Goal: Transaction & Acquisition: Purchase product/service

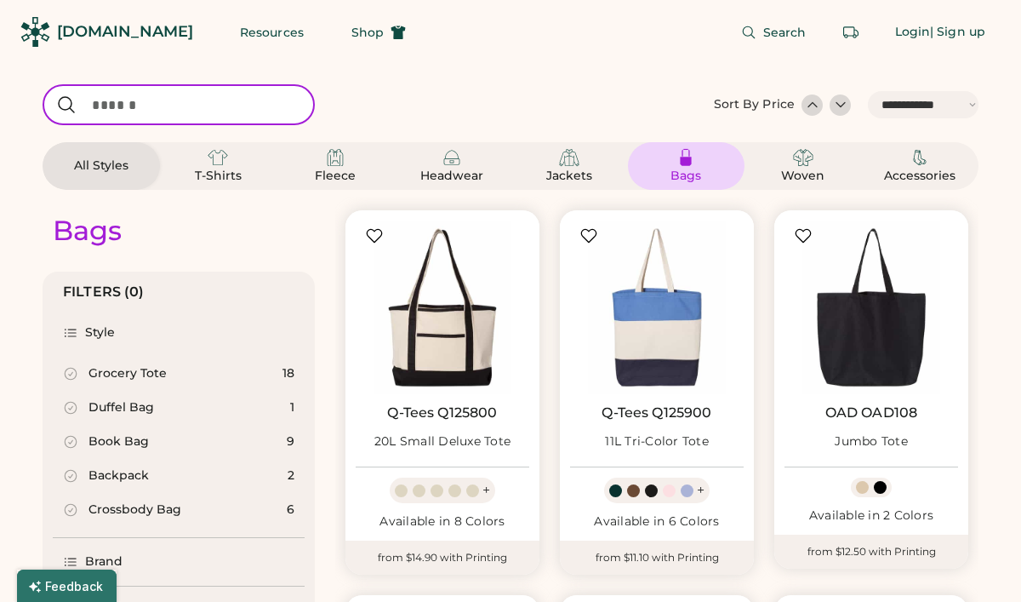
select select "*****"
select select "*"
type input "*****"
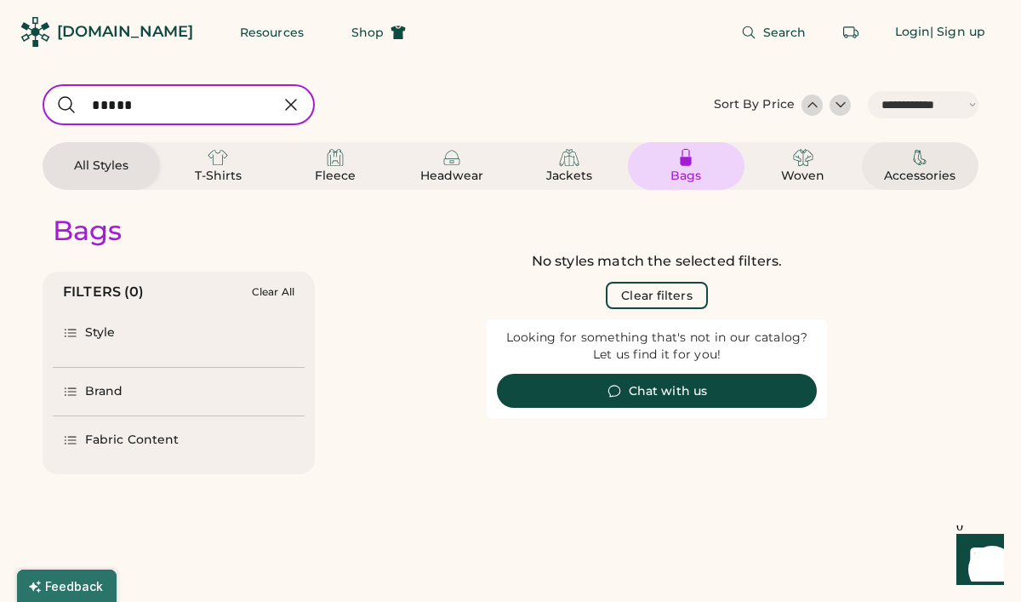
click at [916, 163] on img at bounding box center [920, 157] width 20 height 20
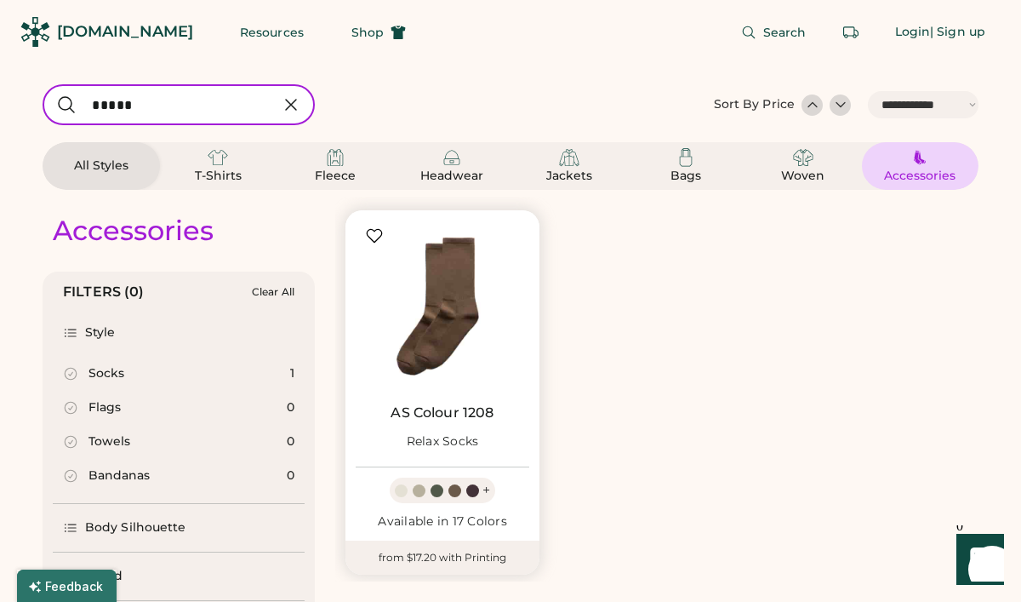
click at [470, 319] on img at bounding box center [443, 307] width 174 height 174
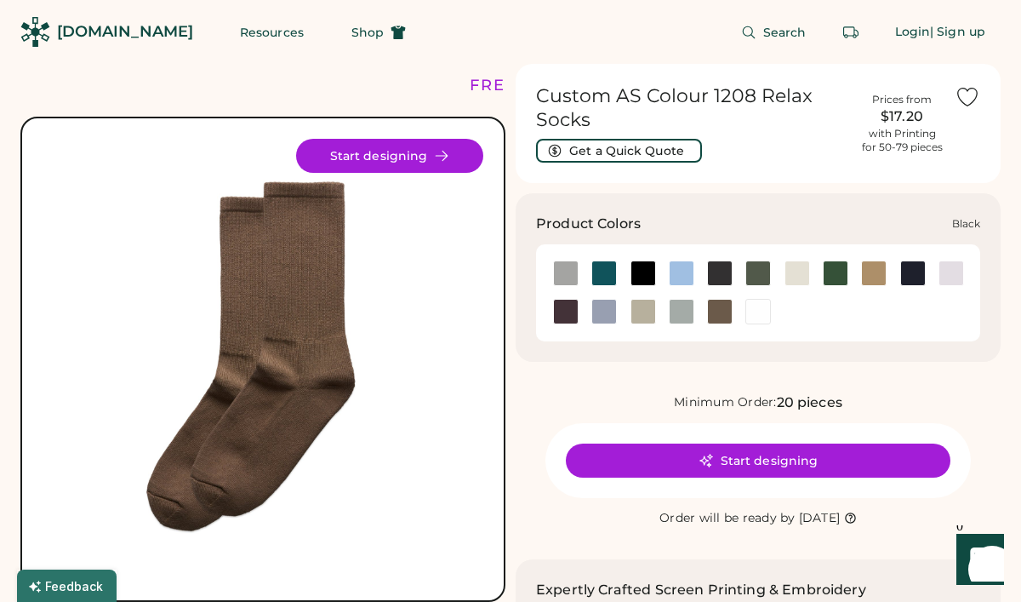
click at [642, 277] on div at bounding box center [643, 273] width 26 height 26
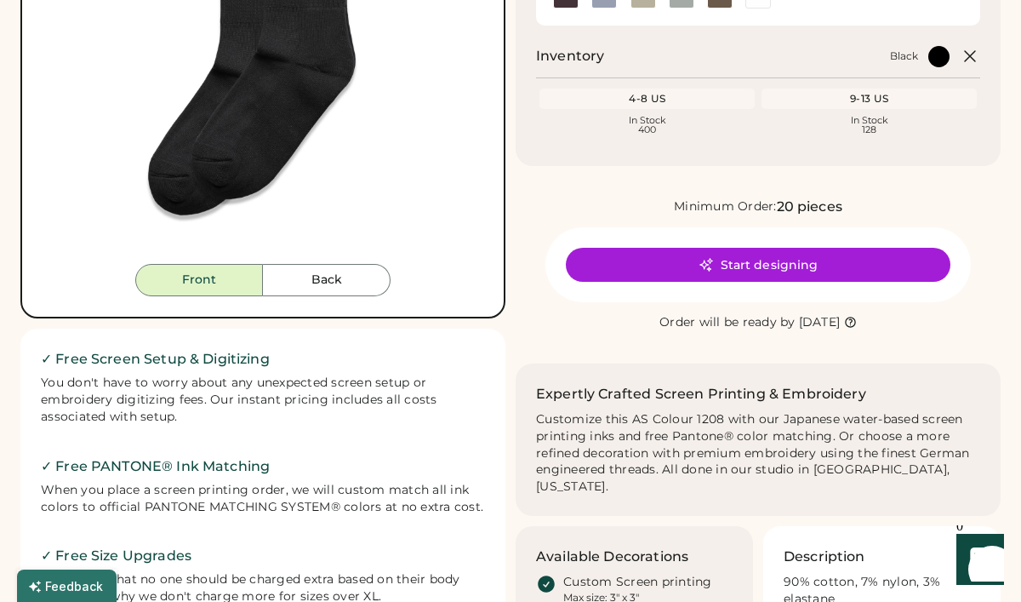
scroll to position [268, 0]
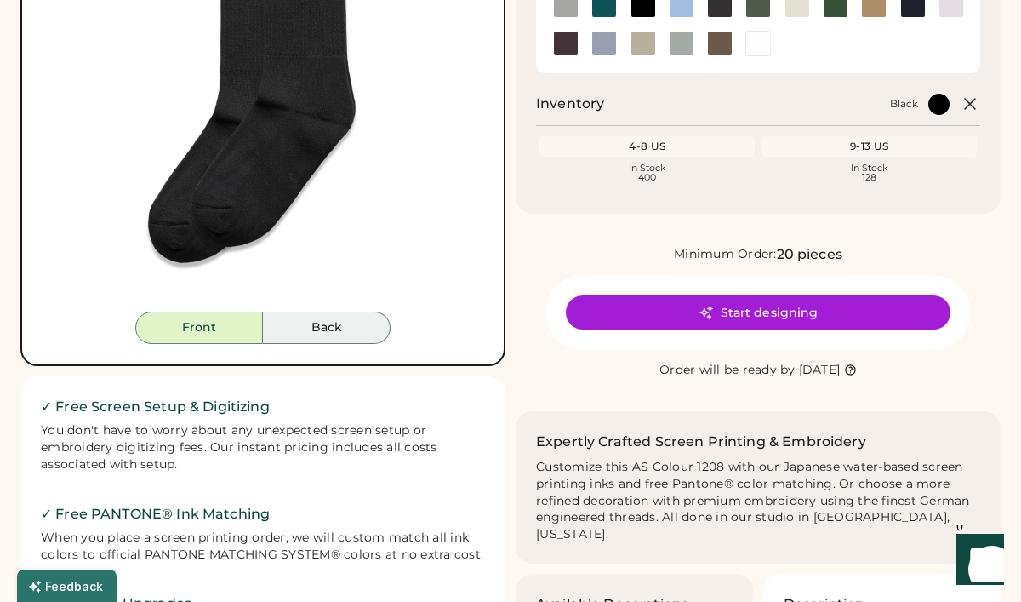
click at [326, 324] on button "Back" at bounding box center [327, 327] width 128 height 32
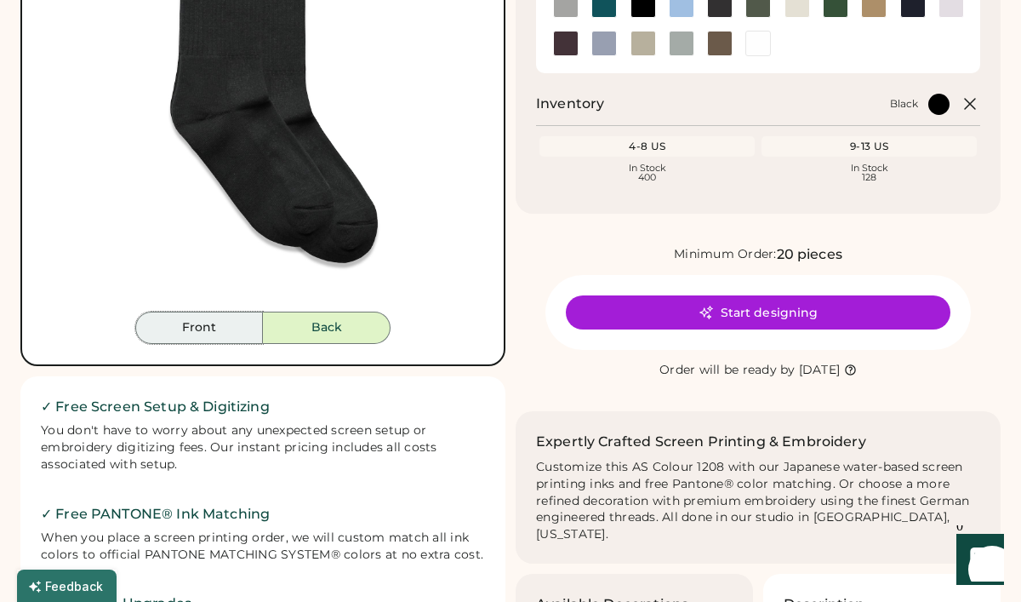
click at [223, 325] on button "Front" at bounding box center [199, 327] width 128 height 32
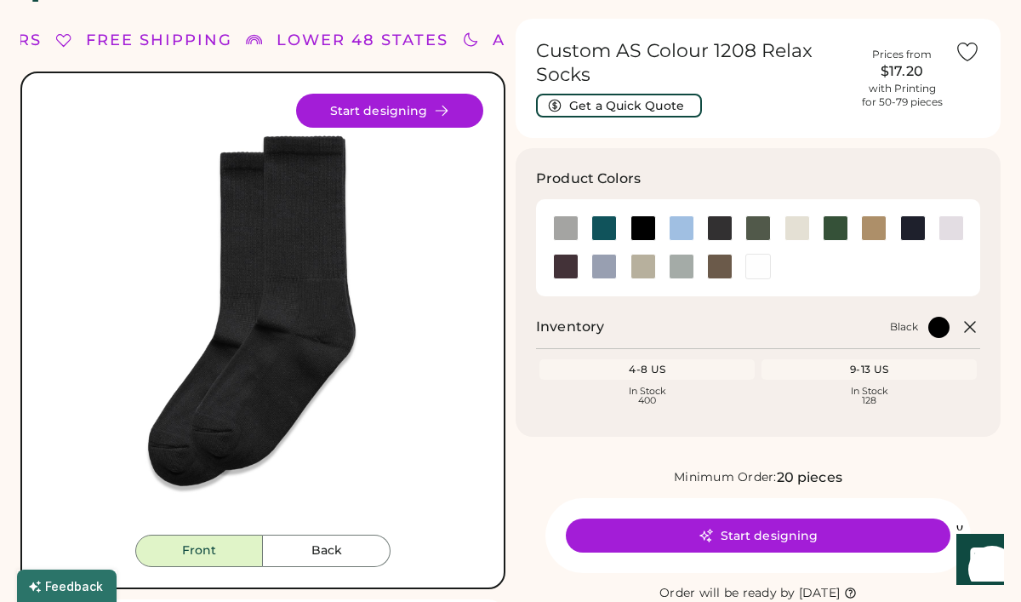
scroll to position [0, 0]
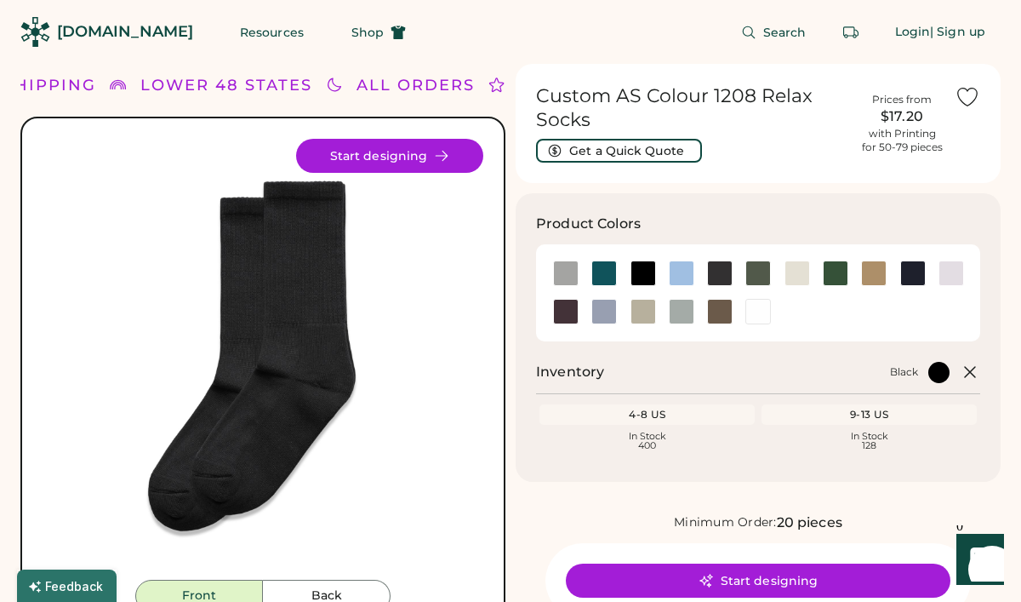
click at [626, 206] on div "Product Colors Inventory Black 4-8 US In Stock 400 9-13 US In Stock 128" at bounding box center [758, 337] width 485 height 288
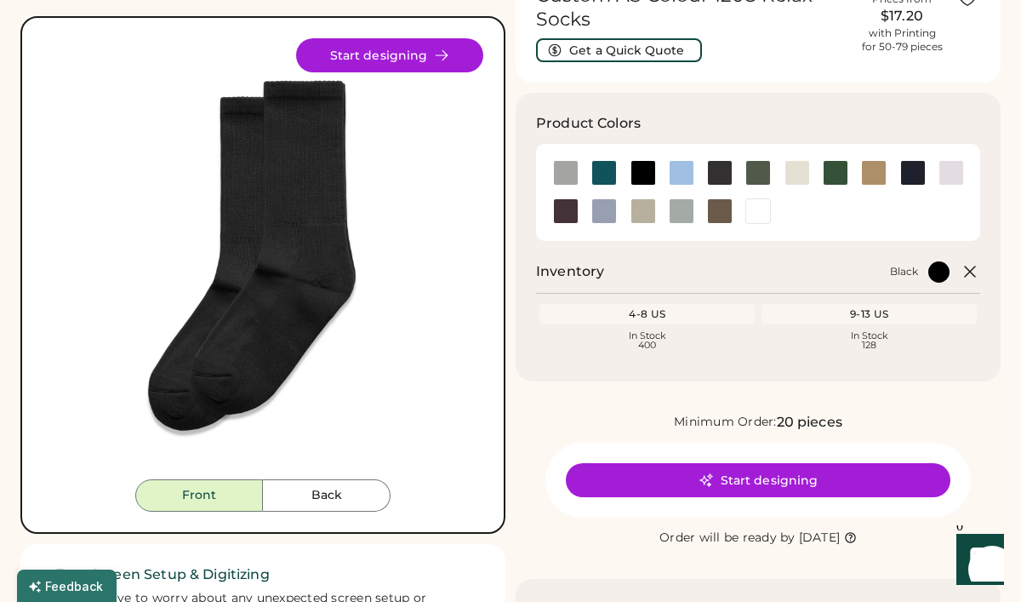
scroll to position [103, 0]
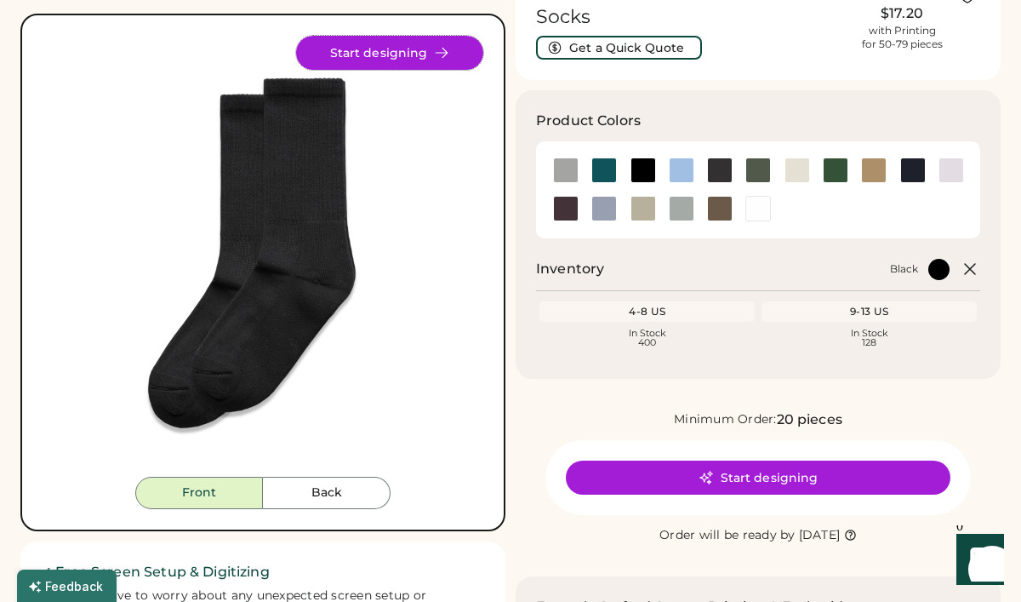
click at [439, 55] on icon at bounding box center [441, 52] width 15 height 15
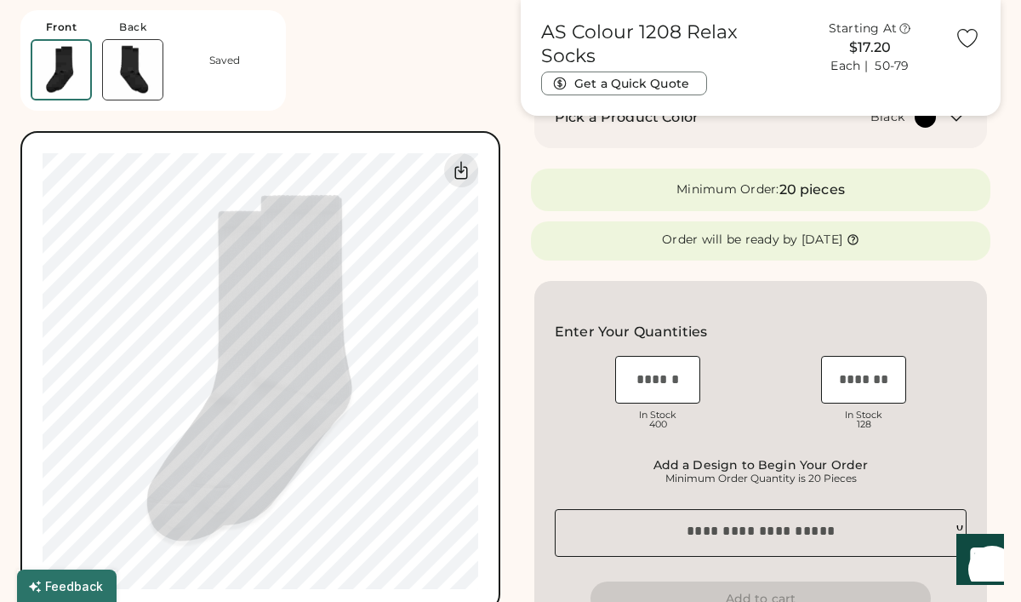
scroll to position [297, 0]
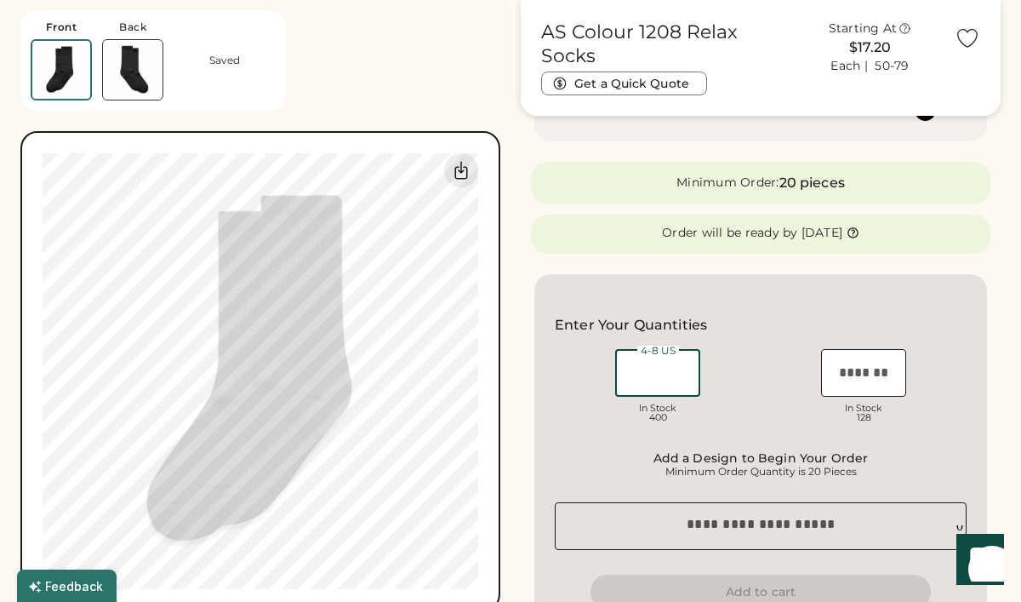
click at [636, 369] on input "input" at bounding box center [657, 373] width 85 height 48
